Goal: Find specific page/section: Find specific page/section

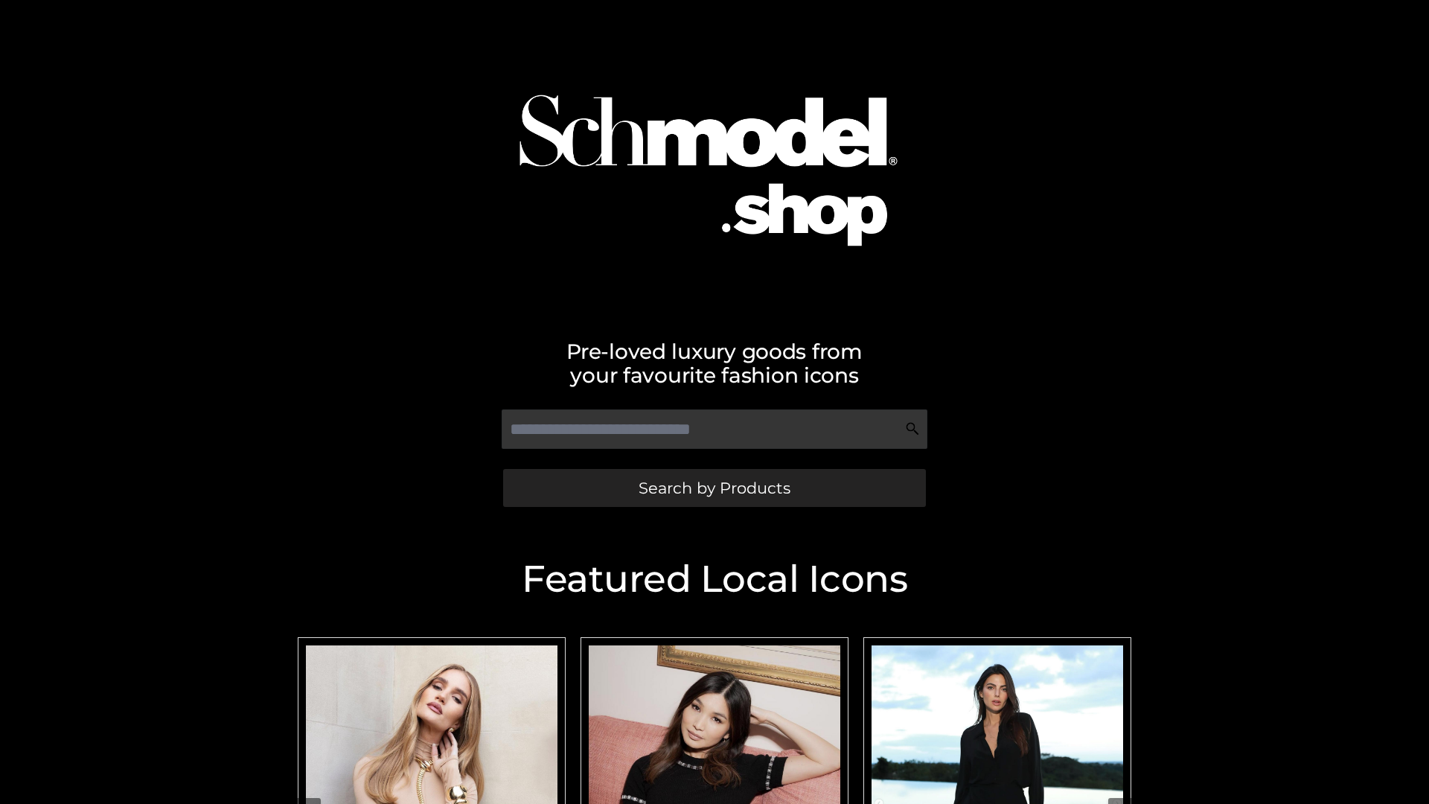
click at [714, 487] on span "Search by Products" at bounding box center [715, 488] width 152 height 16
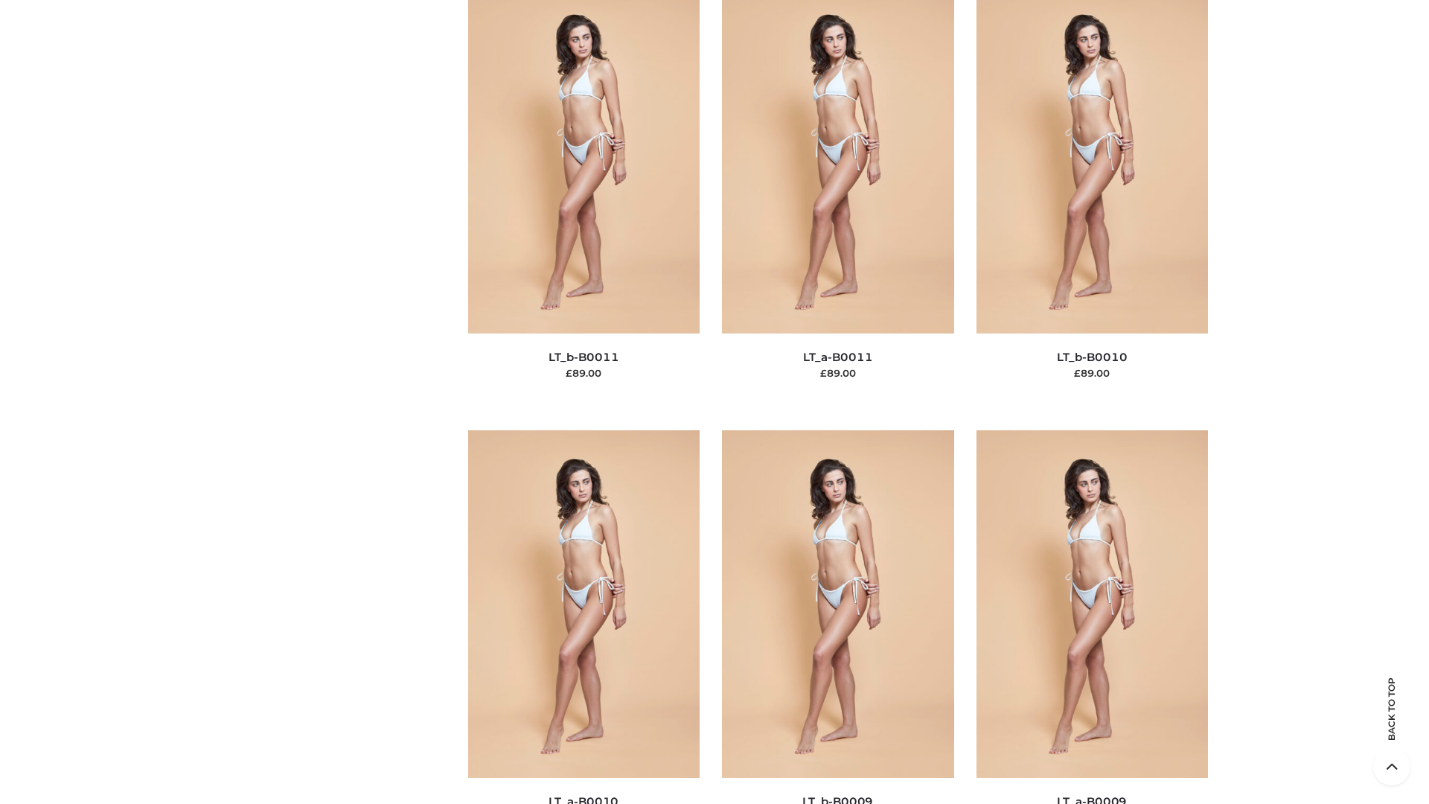
scroll to position [6684, 0]
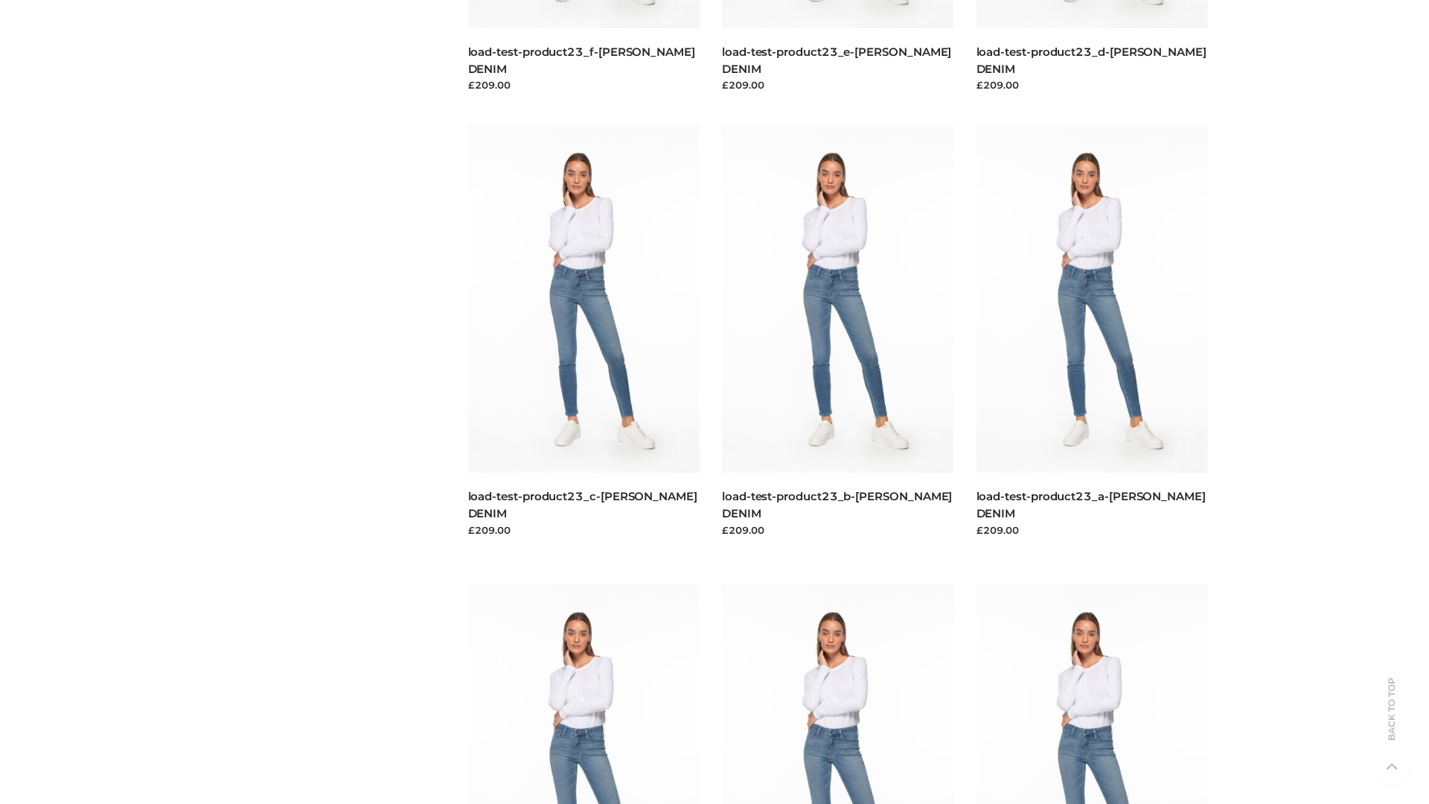
scroll to position [1305, 0]
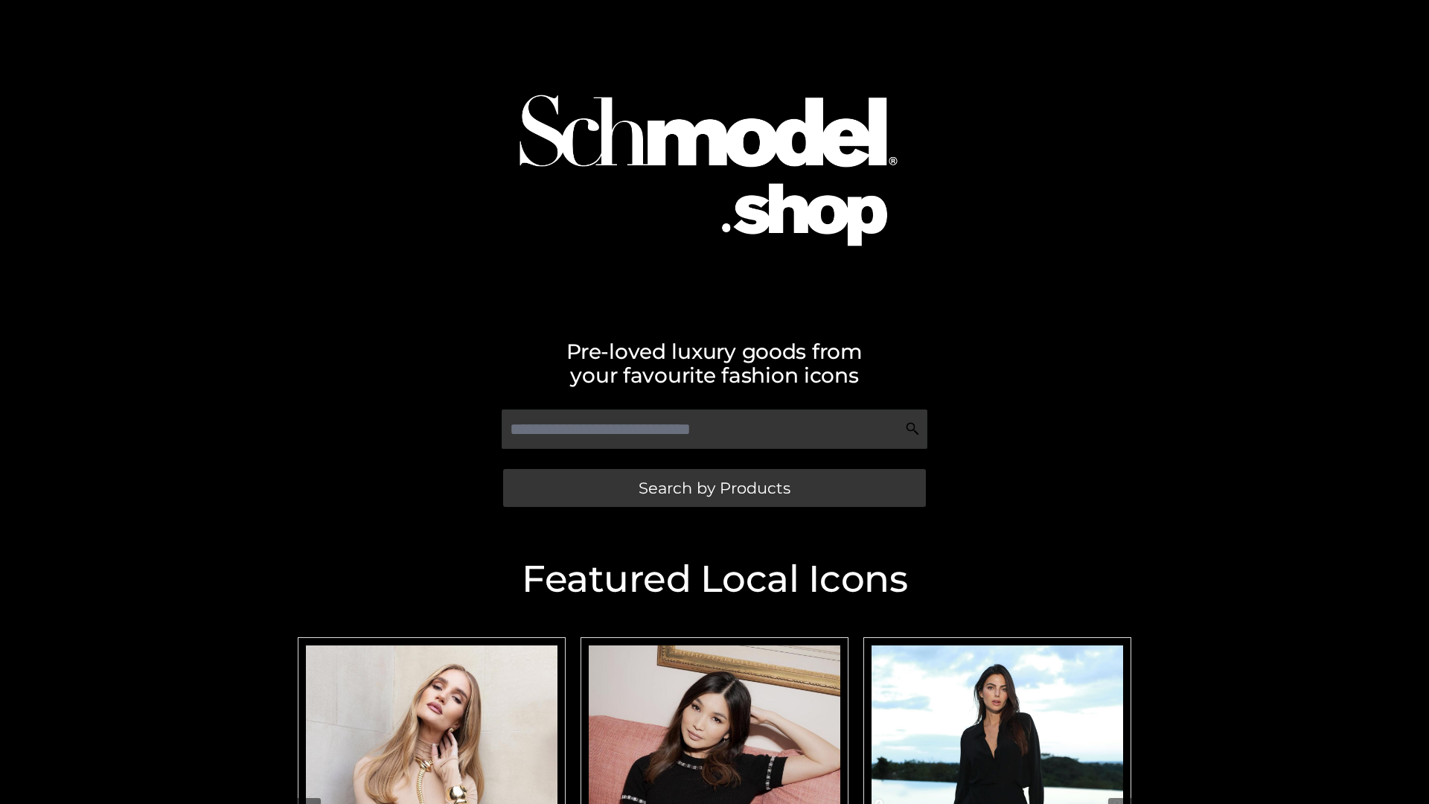
click at [714, 487] on span "Search by Products" at bounding box center [715, 488] width 152 height 16
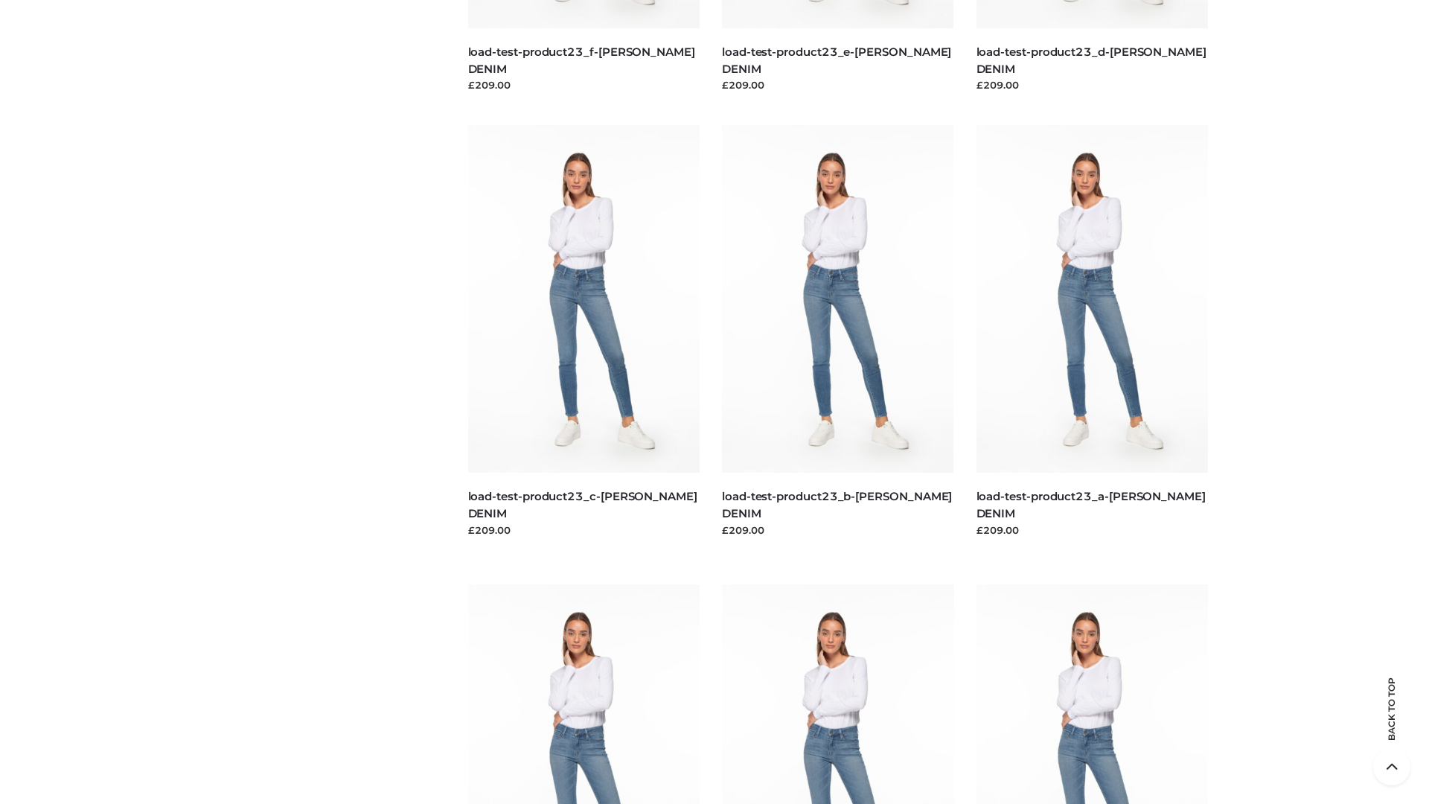
scroll to position [3098, 0]
